Goal: Obtain resource: Download file/media

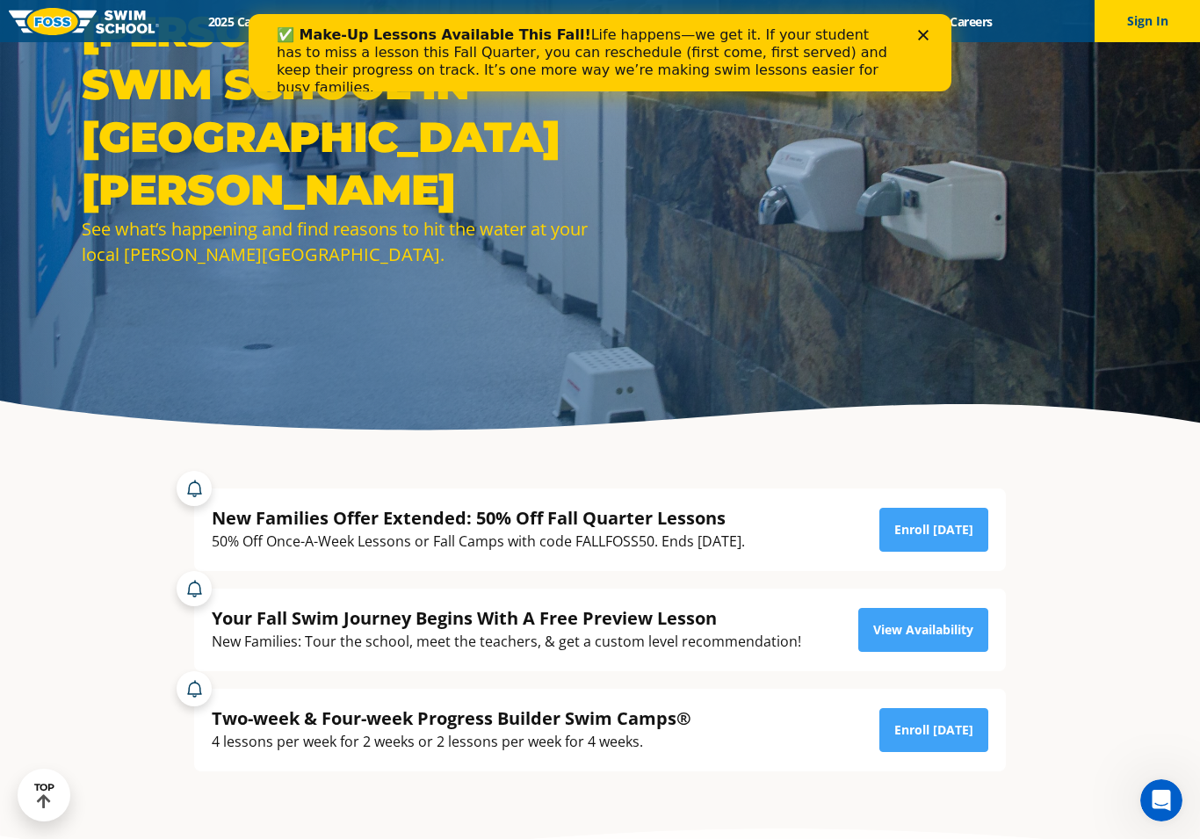
click at [925, 36] on polygon "Close" at bounding box center [923, 35] width 11 height 11
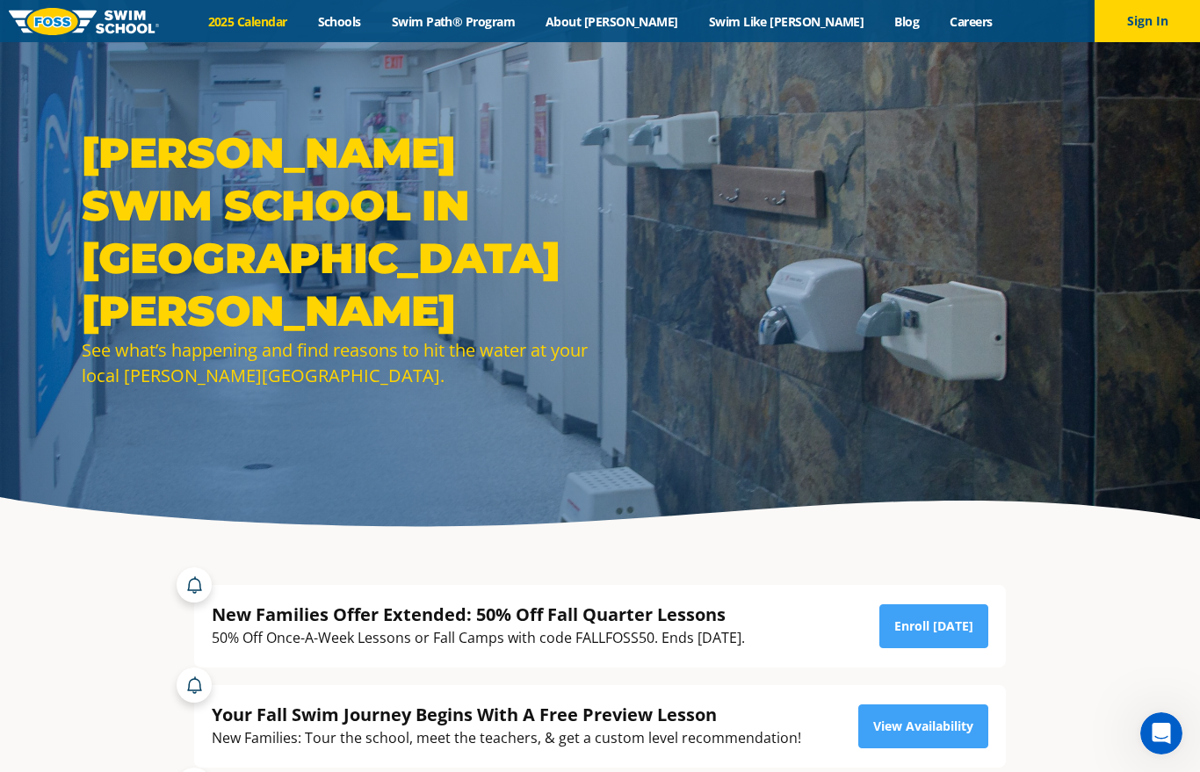
click at [302, 27] on link "2025 Calendar" at bounding box center [247, 21] width 110 height 17
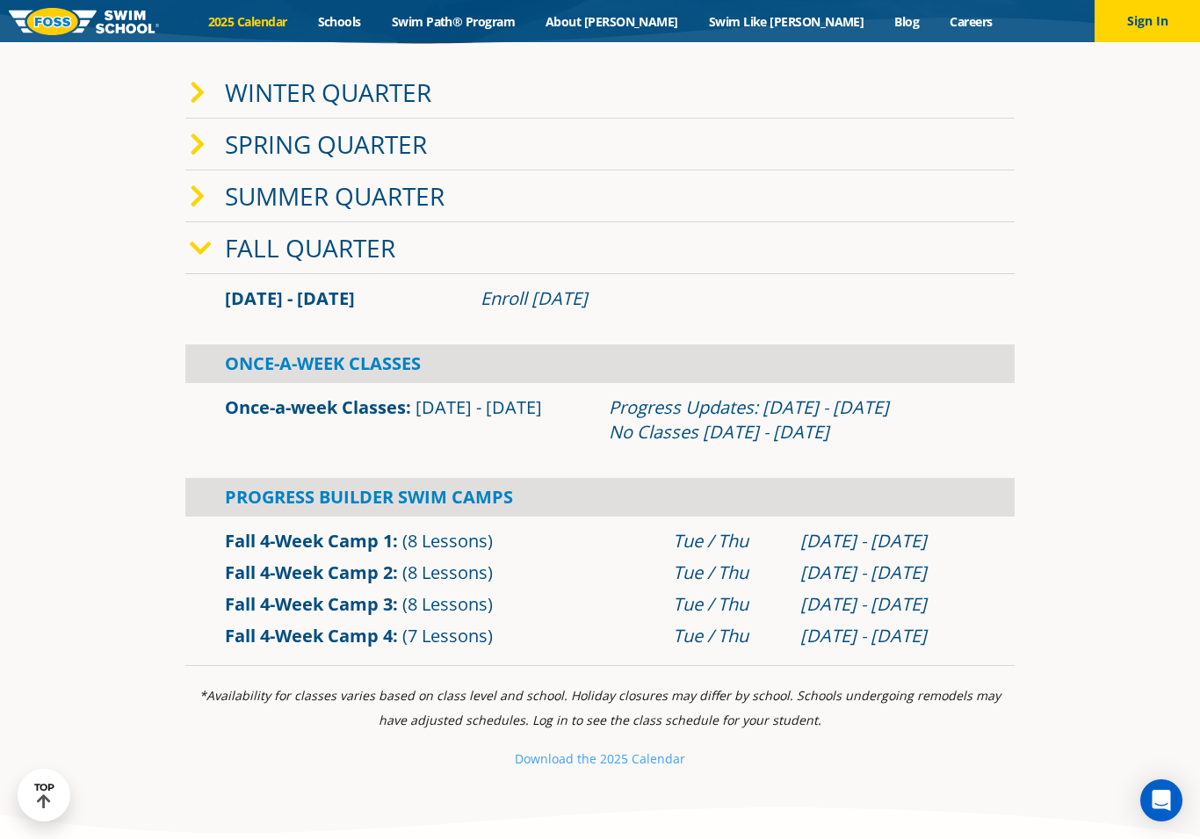
scroll to position [537, 0]
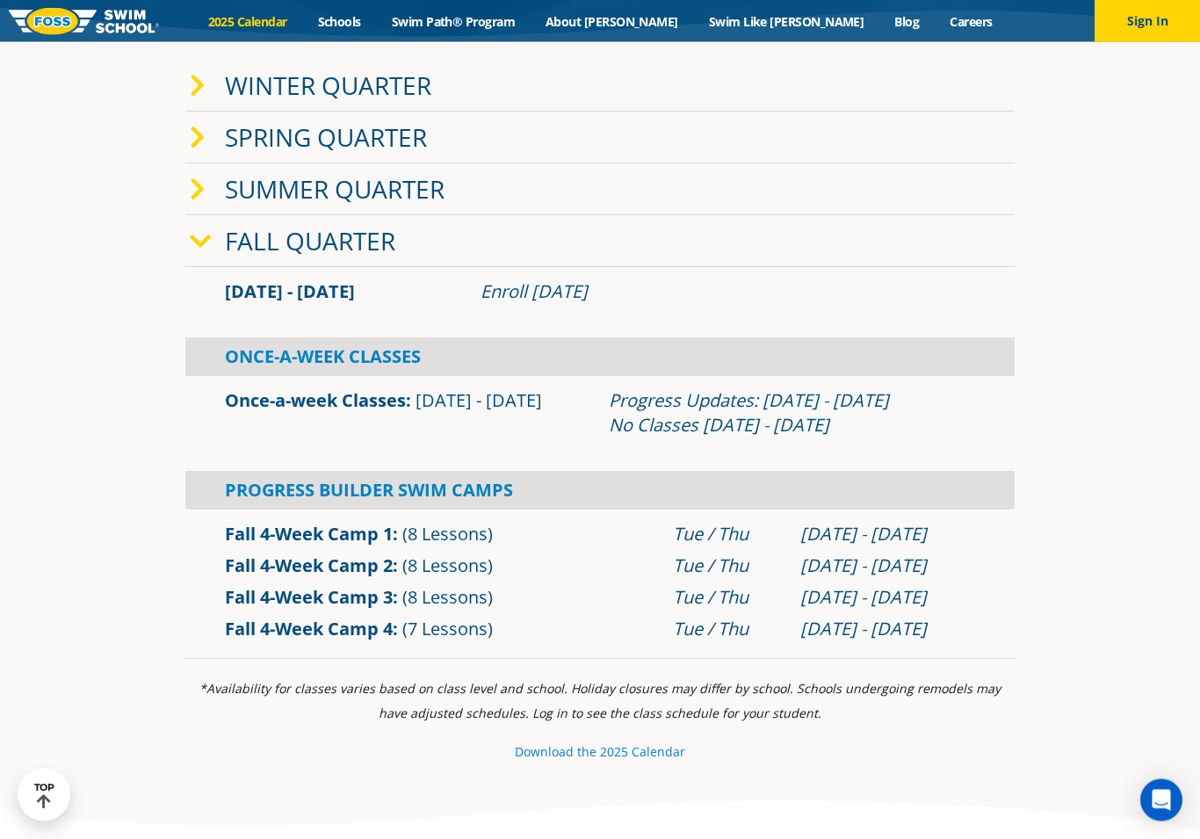
click at [587, 761] on small "Download th" at bounding box center [552, 752] width 75 height 17
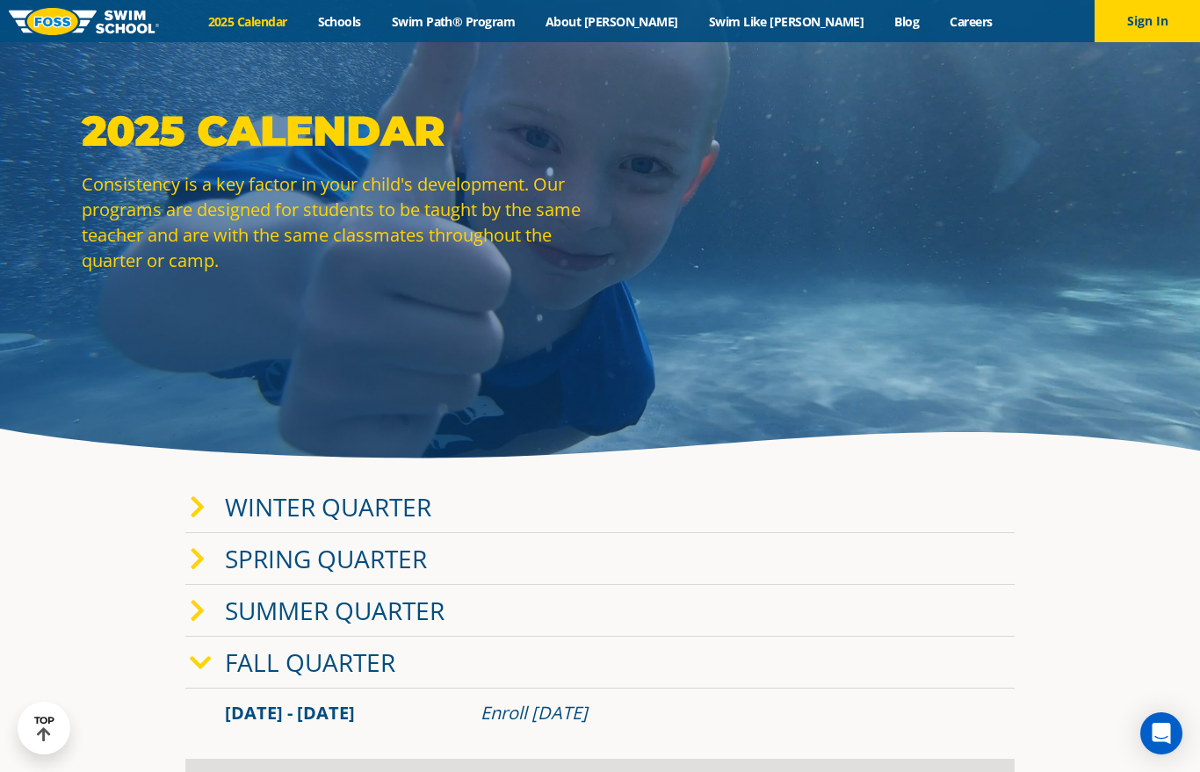
scroll to position [0, 0]
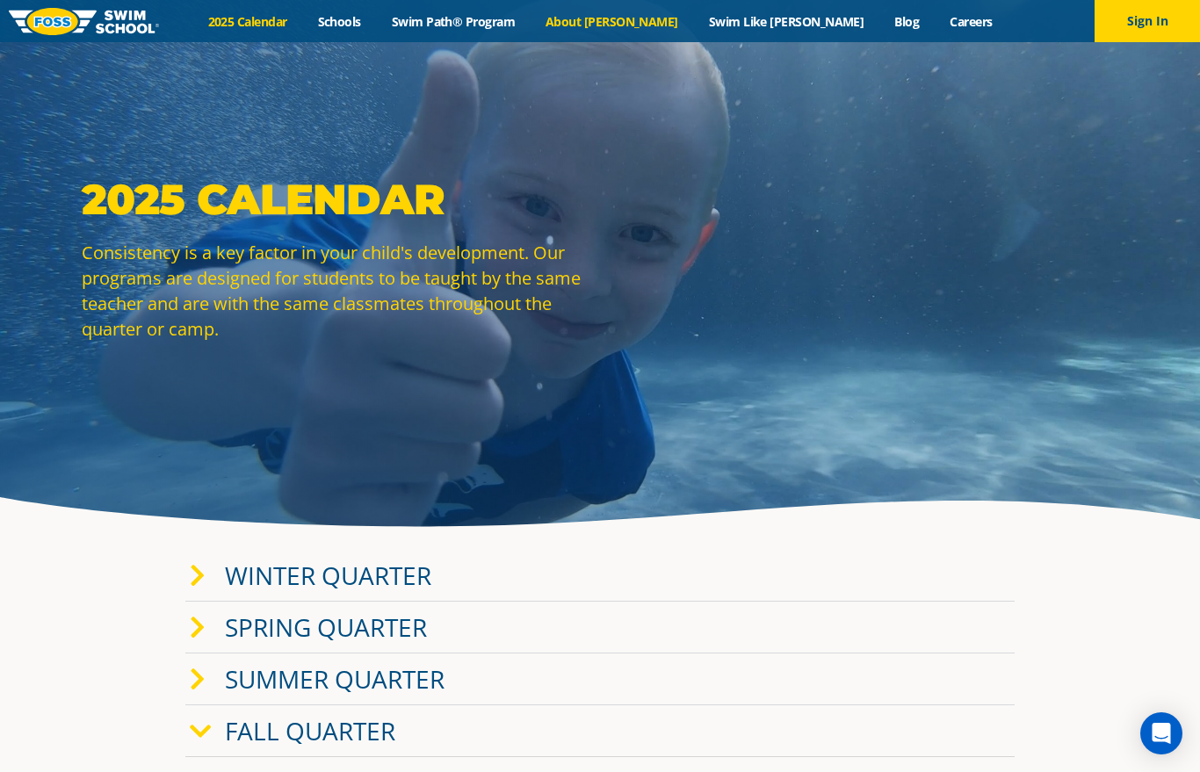
click at [653, 25] on link "About [PERSON_NAME]" at bounding box center [611, 21] width 163 height 17
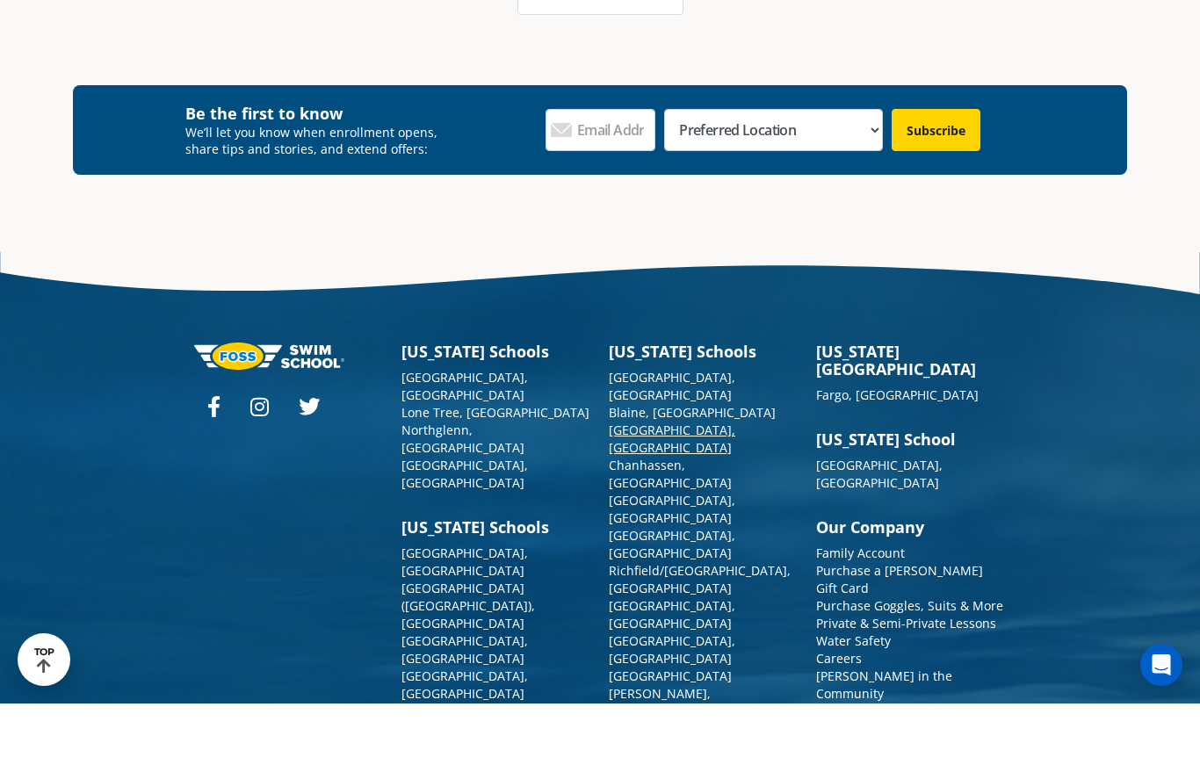
scroll to position [4581, 0]
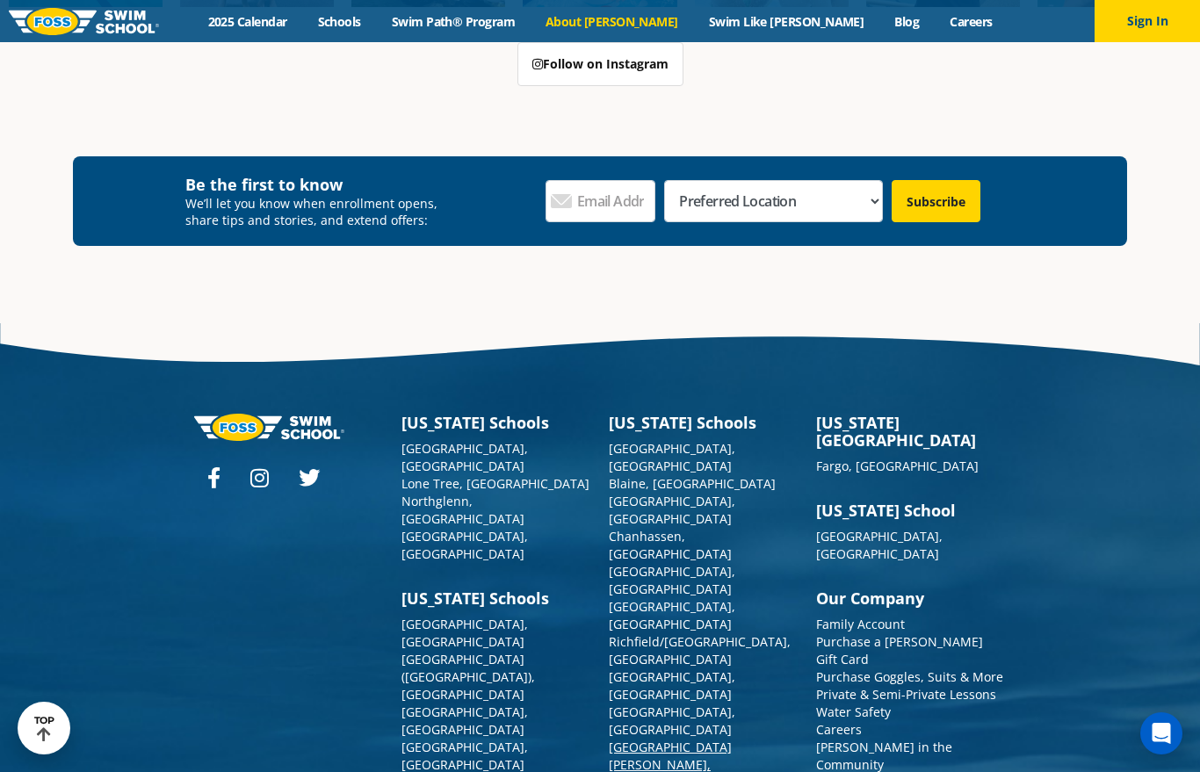
click at [632, 739] on link "[GEOGRAPHIC_DATA][PERSON_NAME], [GEOGRAPHIC_DATA]" at bounding box center [670, 765] width 123 height 52
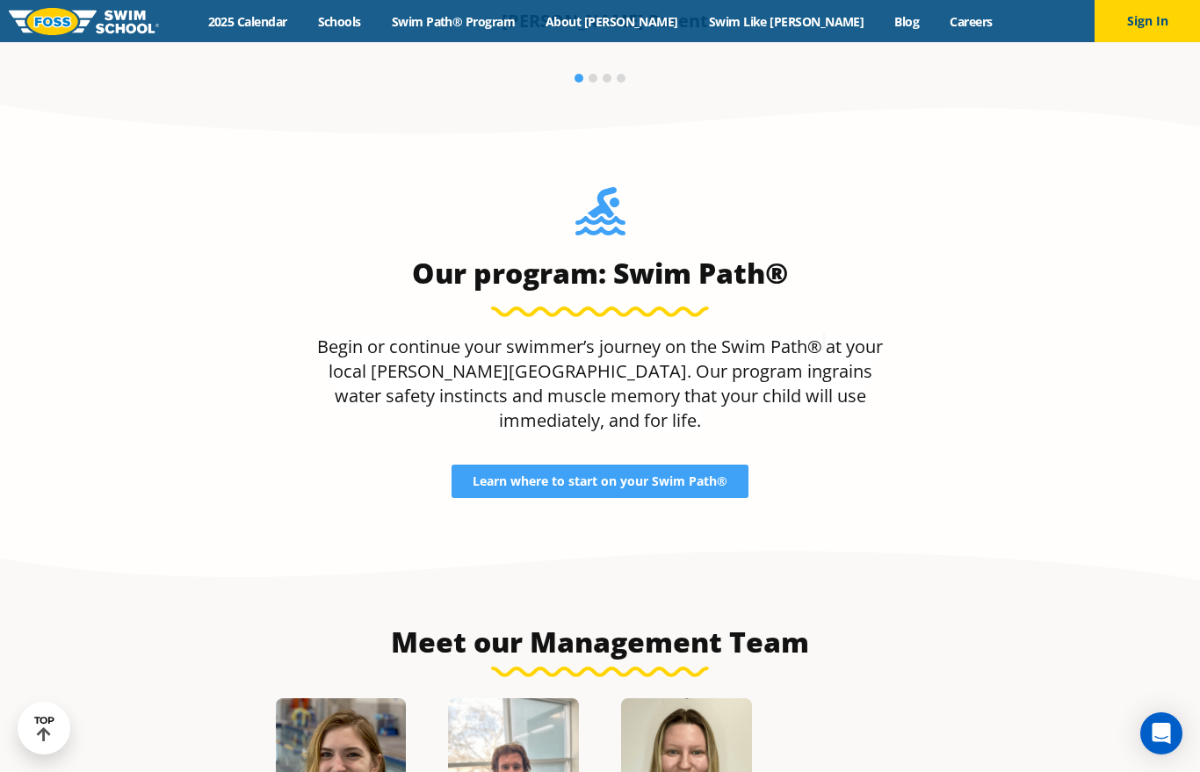
scroll to position [1594, 0]
